Goal: Task Accomplishment & Management: Complete application form

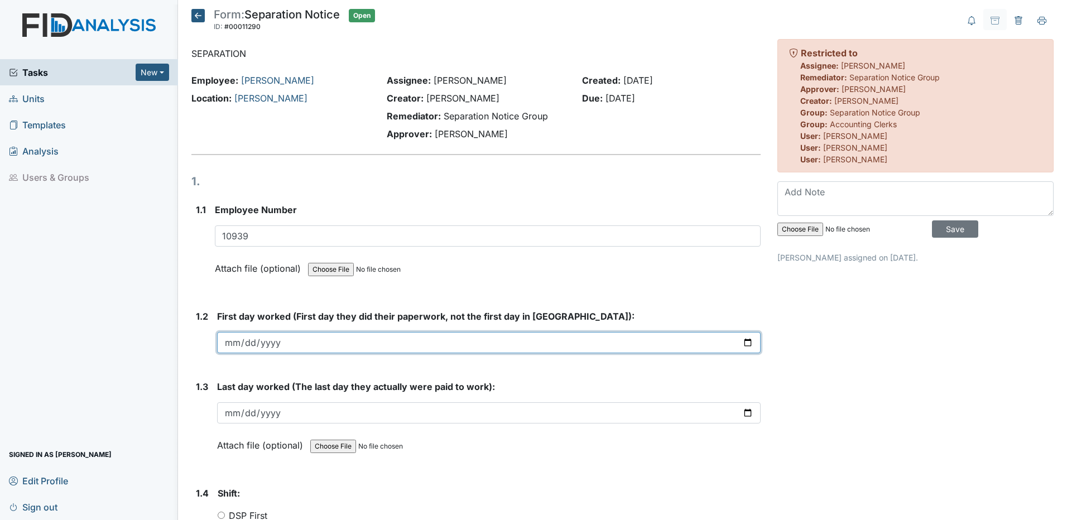
click at [225, 343] on input "date" at bounding box center [488, 342] width 543 height 21
type input "2025-02-18"
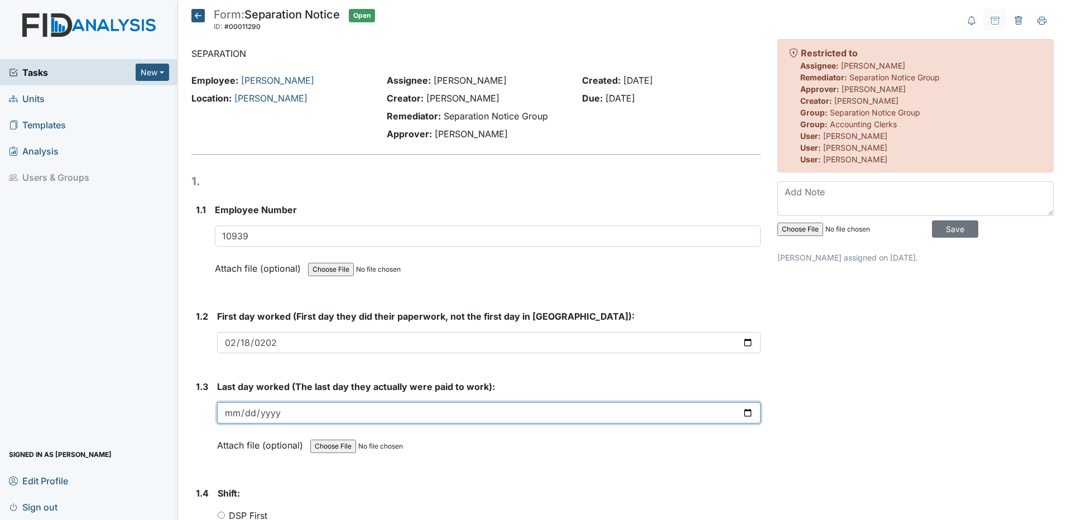
drag, startPoint x: 229, startPoint y: 413, endPoint x: 377, endPoint y: 398, distance: 148.0
click at [236, 411] on input "date" at bounding box center [488, 412] width 543 height 21
type input "2025-09-28"
click at [542, 416] on input "2025-09-28" at bounding box center [488, 412] width 543 height 21
click at [444, 402] on input "2025-09-28" at bounding box center [488, 412] width 543 height 21
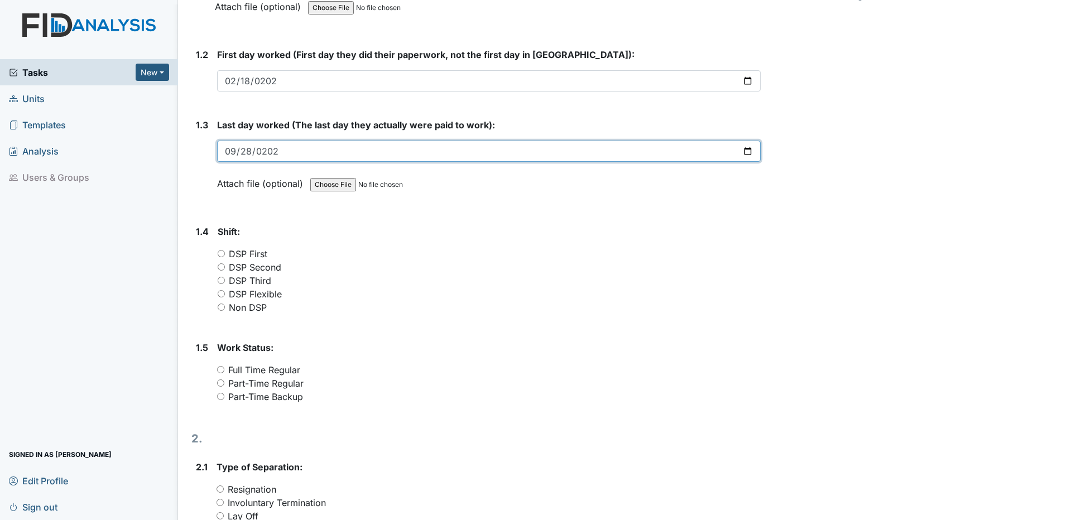
scroll to position [279, 0]
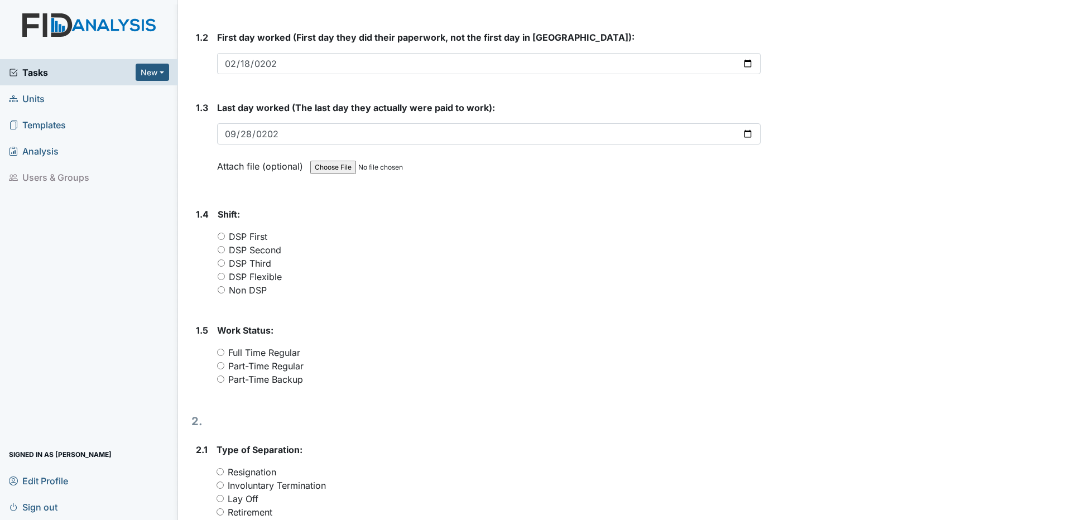
click at [310, 214] on strong "Shift:" at bounding box center [489, 214] width 543 height 13
click at [219, 380] on input "Part-Time Backup" at bounding box center [220, 378] width 7 height 7
radio input "true"
click at [223, 251] on input "DSP Second" at bounding box center [221, 249] width 7 height 7
radio input "true"
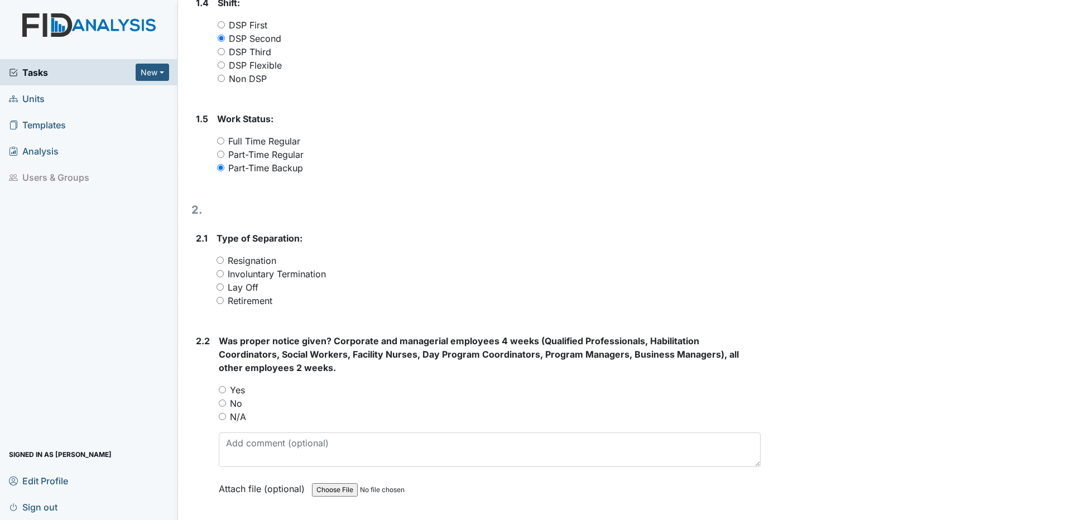
scroll to position [502, 0]
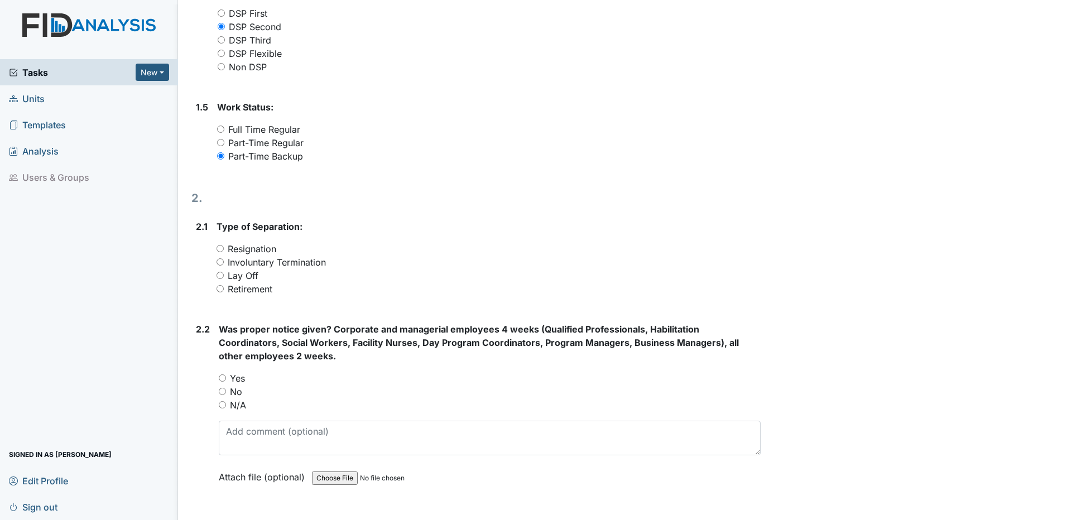
click at [219, 248] on input "Resignation" at bounding box center [219, 248] width 7 height 7
radio input "true"
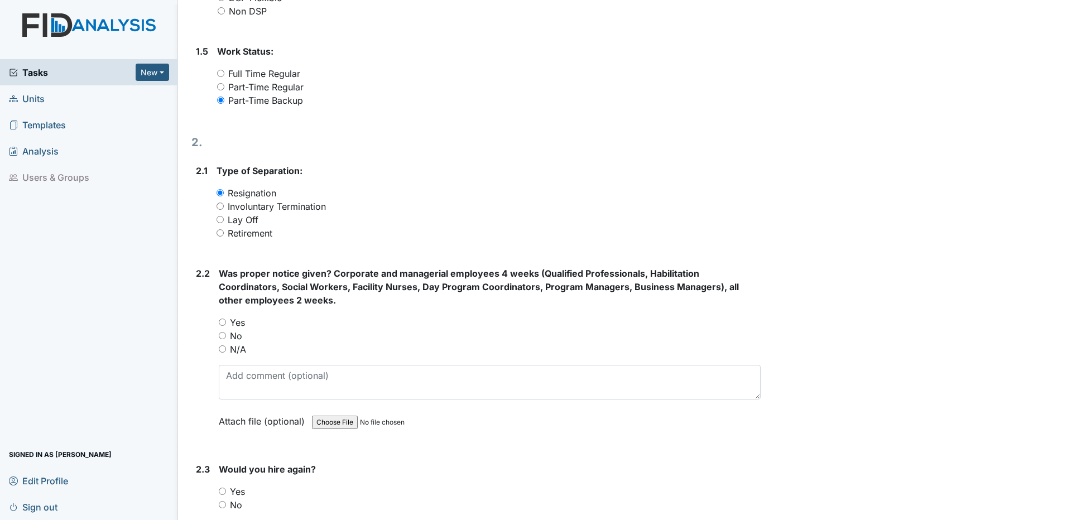
click at [225, 321] on input "Yes" at bounding box center [222, 322] width 7 height 7
radio input "true"
click at [340, 424] on input "file" at bounding box center [388, 422] width 152 height 27
type input "C:\fakepath\Resignation - Marissa Howe.pdf"
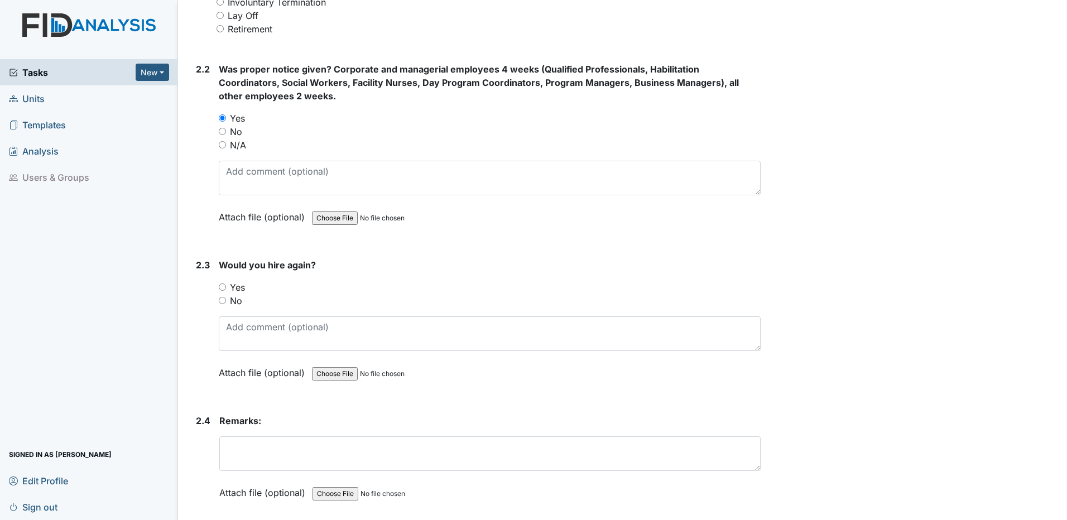
scroll to position [781, 0]
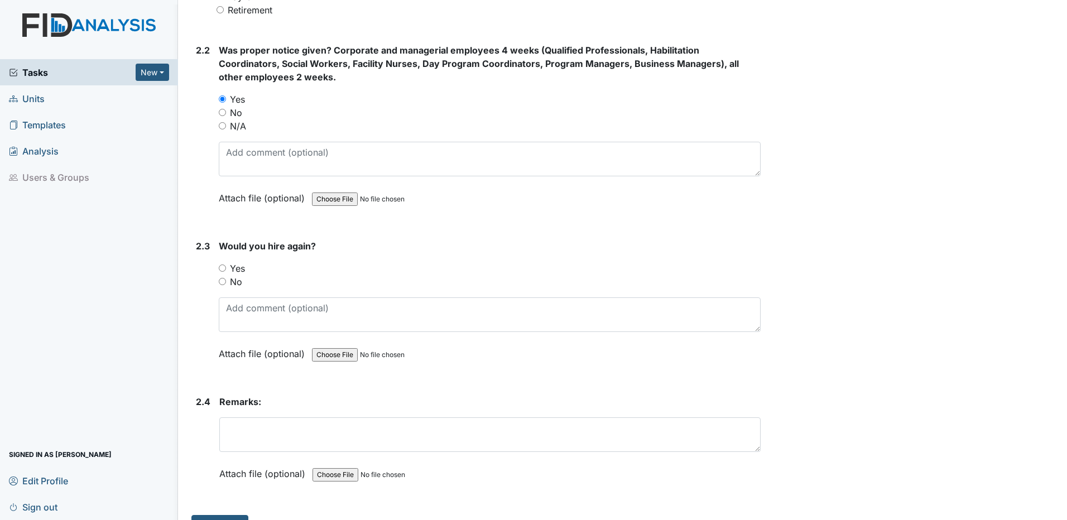
click at [223, 268] on input "Yes" at bounding box center [222, 267] width 7 height 7
radio input "true"
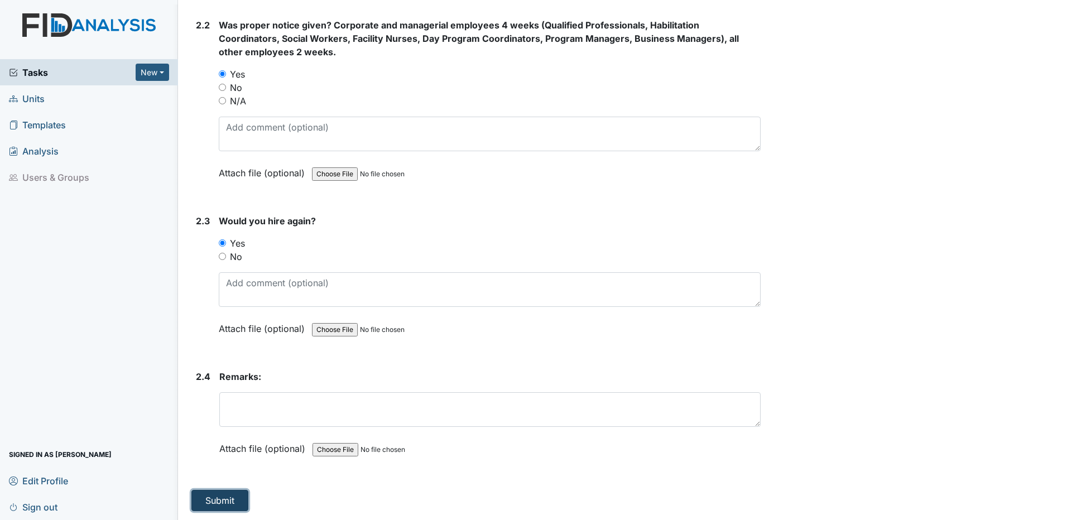
click at [218, 502] on button "Submit" at bounding box center [219, 500] width 57 height 21
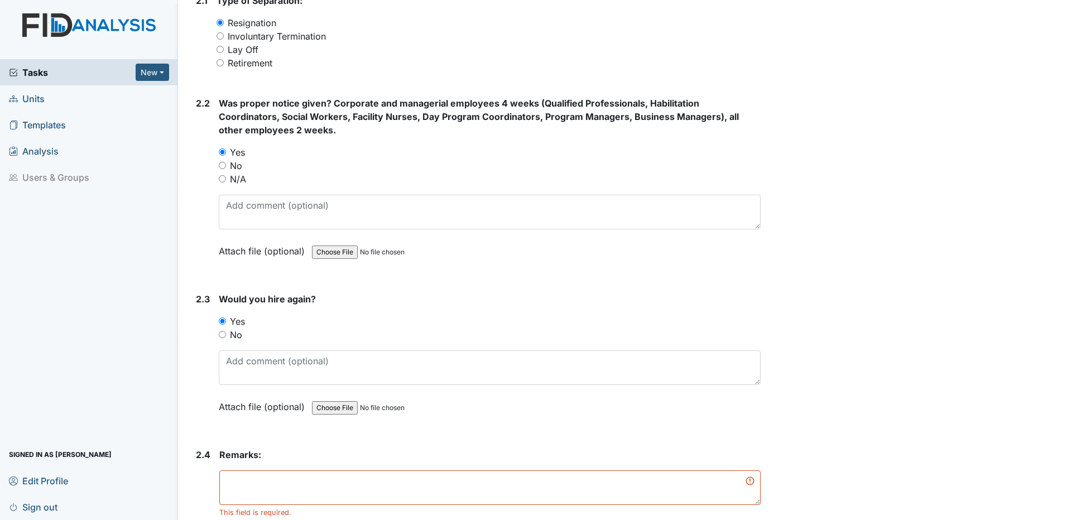
scroll to position [819, 0]
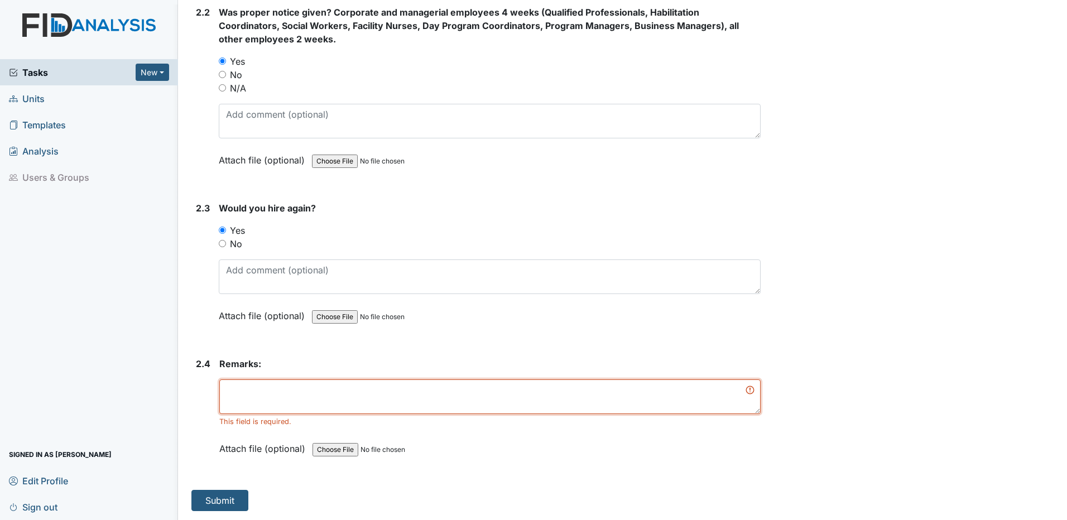
click at [237, 396] on textarea at bounding box center [489, 396] width 541 height 35
click at [743, 390] on textarea at bounding box center [489, 396] width 541 height 35
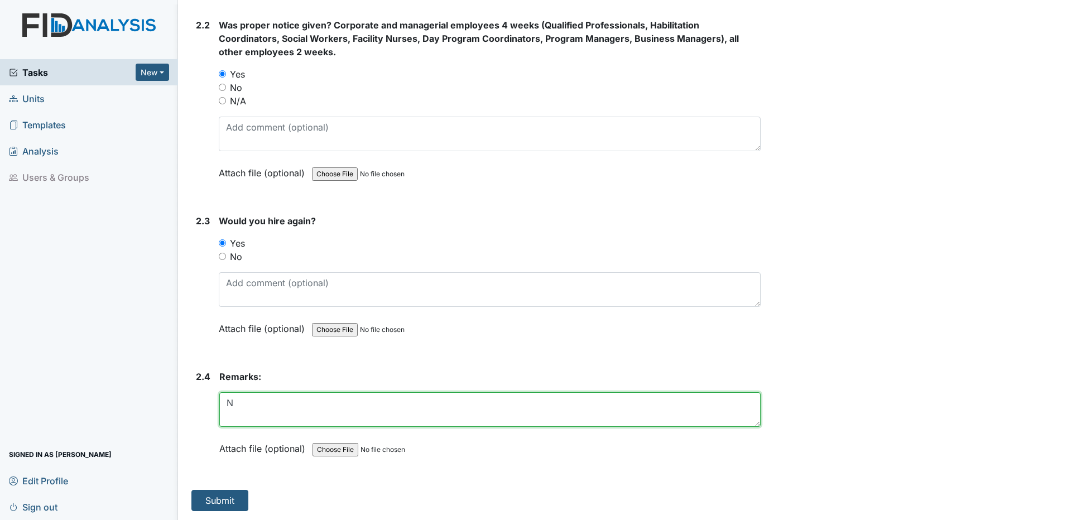
scroll to position [806, 0]
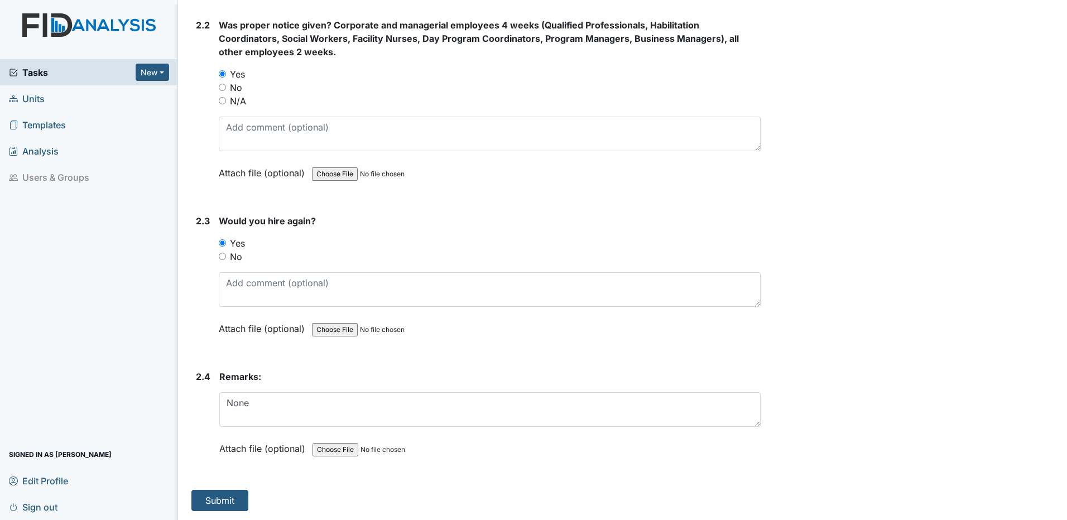
click at [465, 471] on form "Remarks: None This field is required. Attach file (optional) You can upload .pd…" at bounding box center [489, 421] width 541 height 102
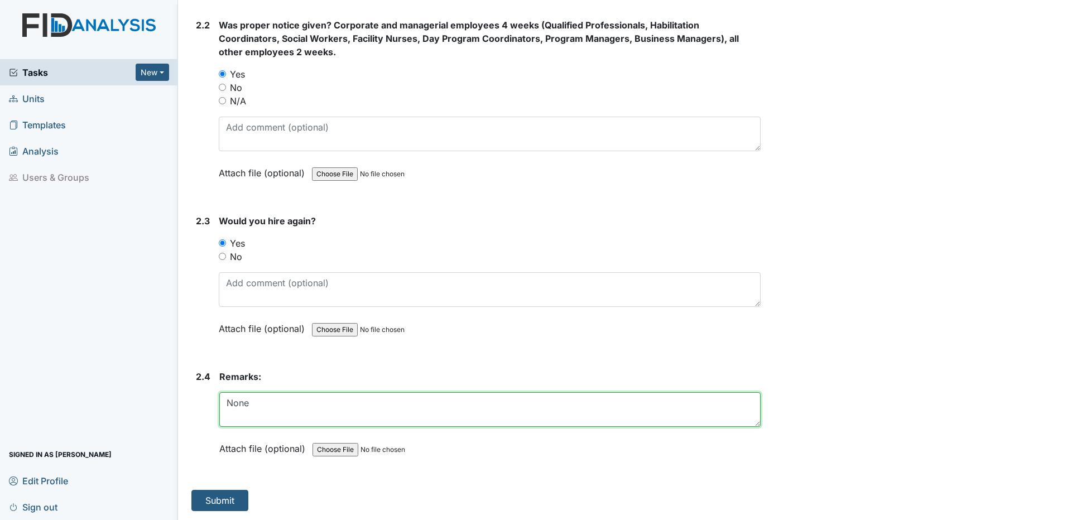
drag, startPoint x: 227, startPoint y: 403, endPoint x: 260, endPoint y: 404, distance: 32.9
click at [260, 404] on textarea "None" at bounding box center [489, 409] width 541 height 35
type textarea "See attached resignation letter."
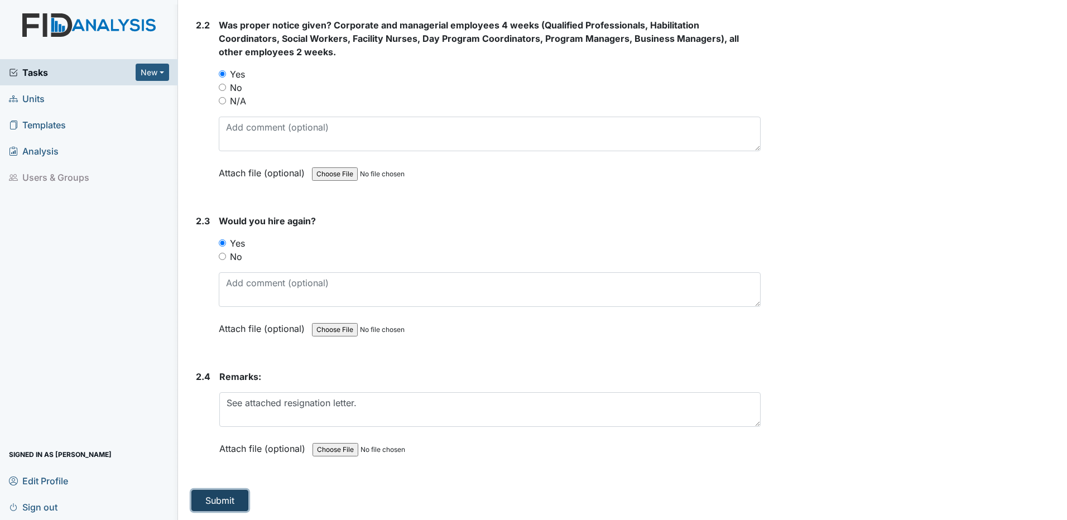
click at [222, 500] on button "Submit" at bounding box center [219, 500] width 57 height 21
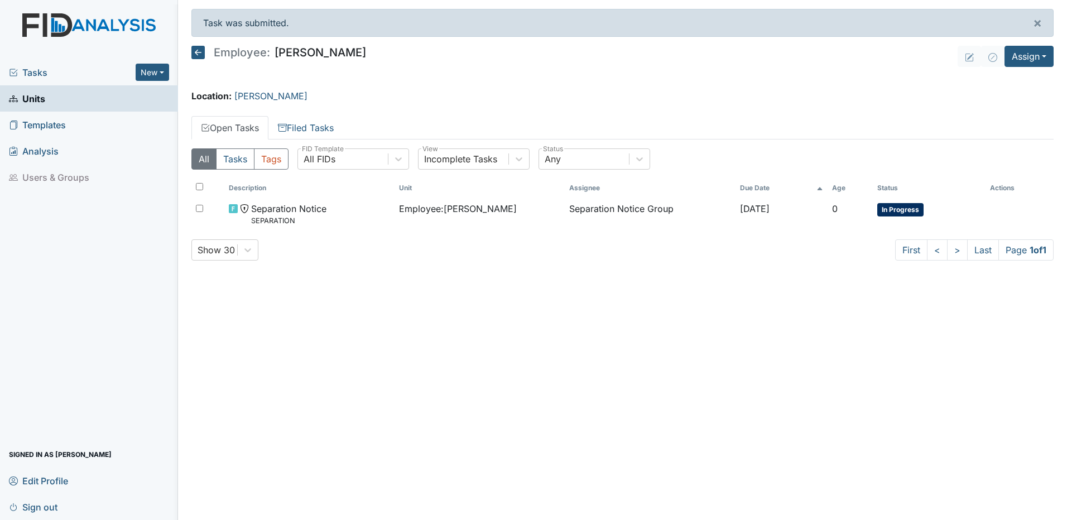
click at [199, 53] on icon at bounding box center [197, 52] width 13 height 13
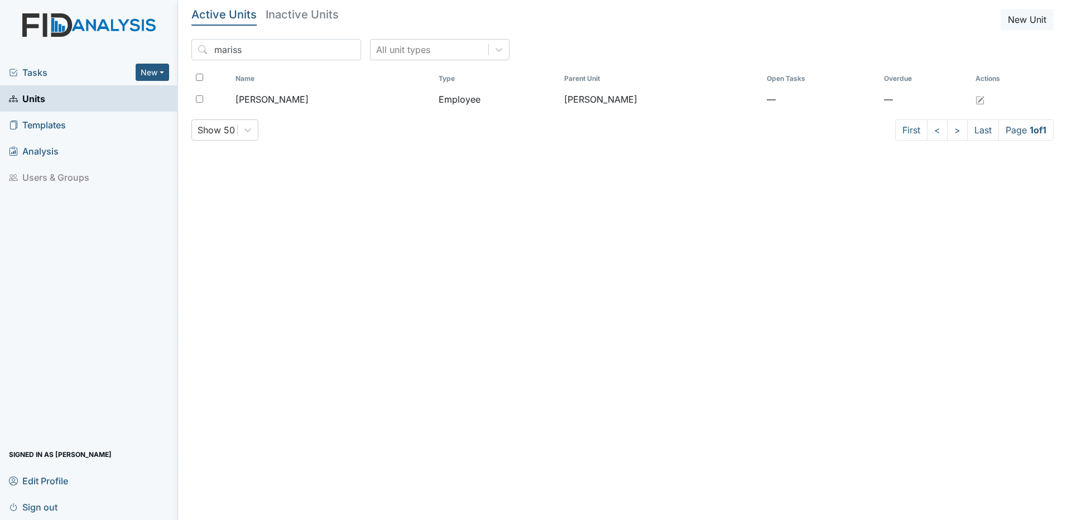
click at [49, 507] on span "Sign out" at bounding box center [33, 506] width 49 height 17
